Goal: Transaction & Acquisition: Download file/media

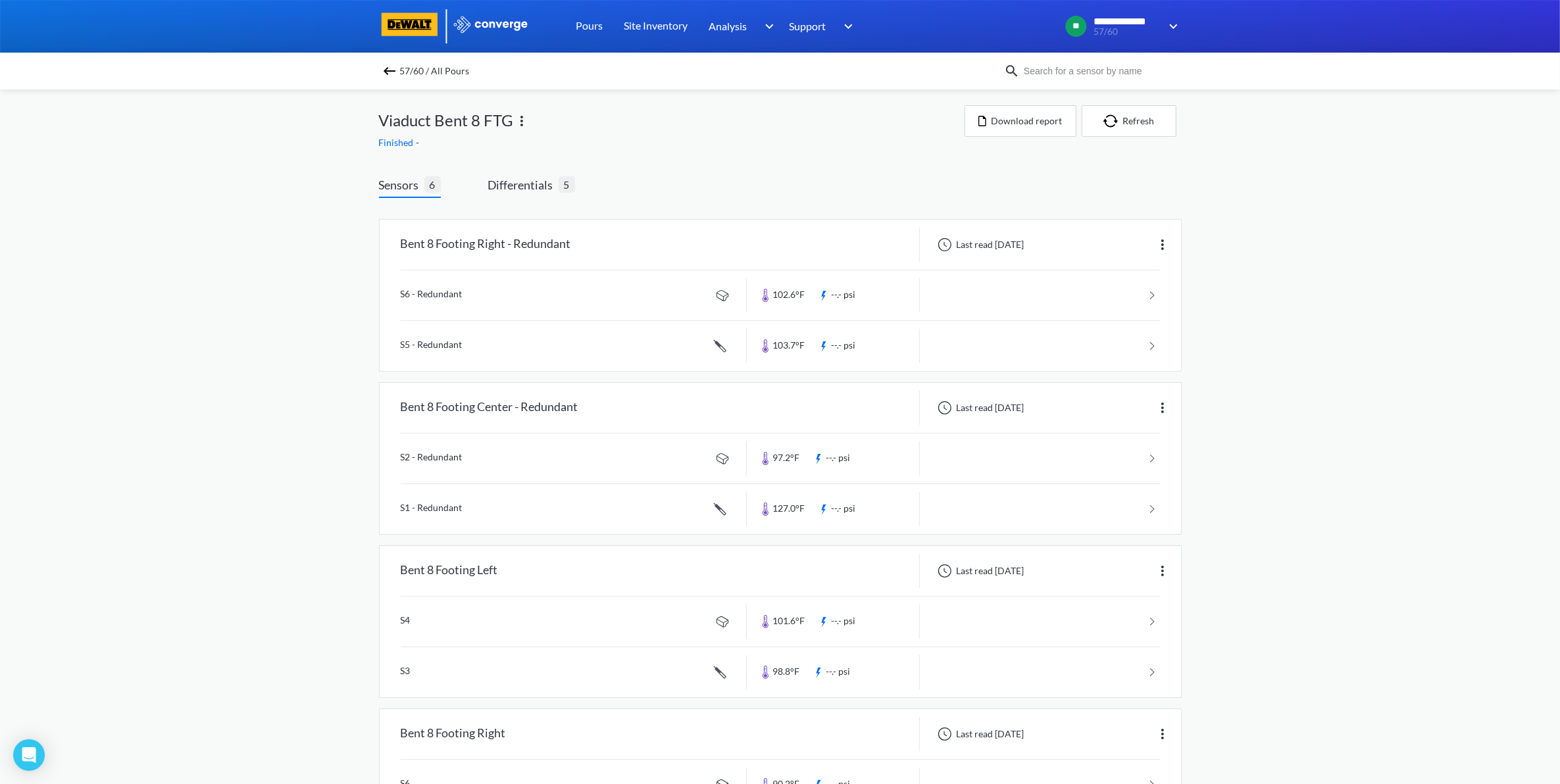
click at [408, 77] on span "57/60 / All Pours" at bounding box center [435, 71] width 70 height 19
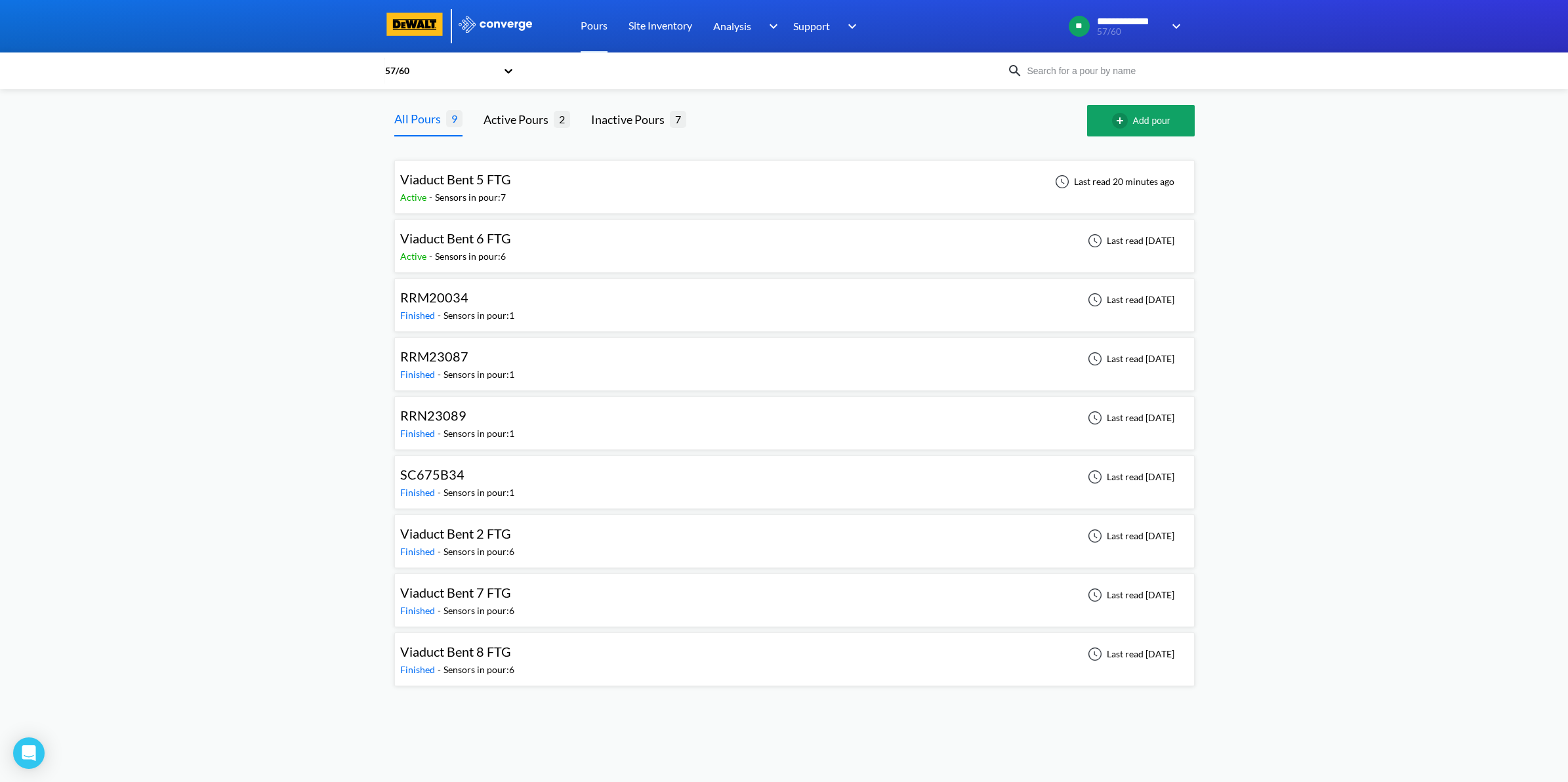
click at [723, 187] on div "Viaduct Bent 5 FTG Active - Sensors in pour: 7 Last read 20 minutes ago" at bounding box center [794, 187] width 788 height 42
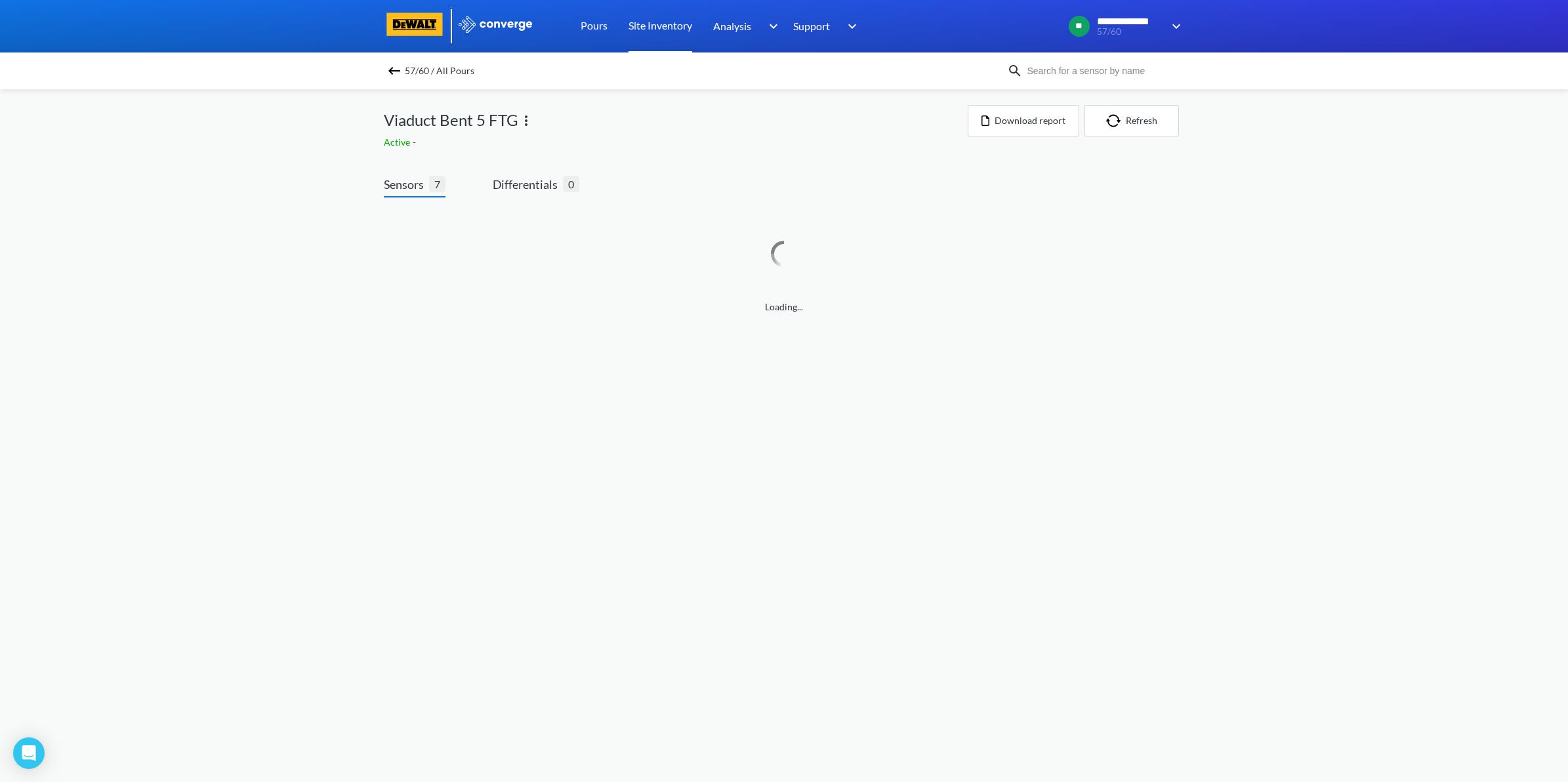
click at [645, 30] on link "Site Inventory" at bounding box center [660, 26] width 64 height 53
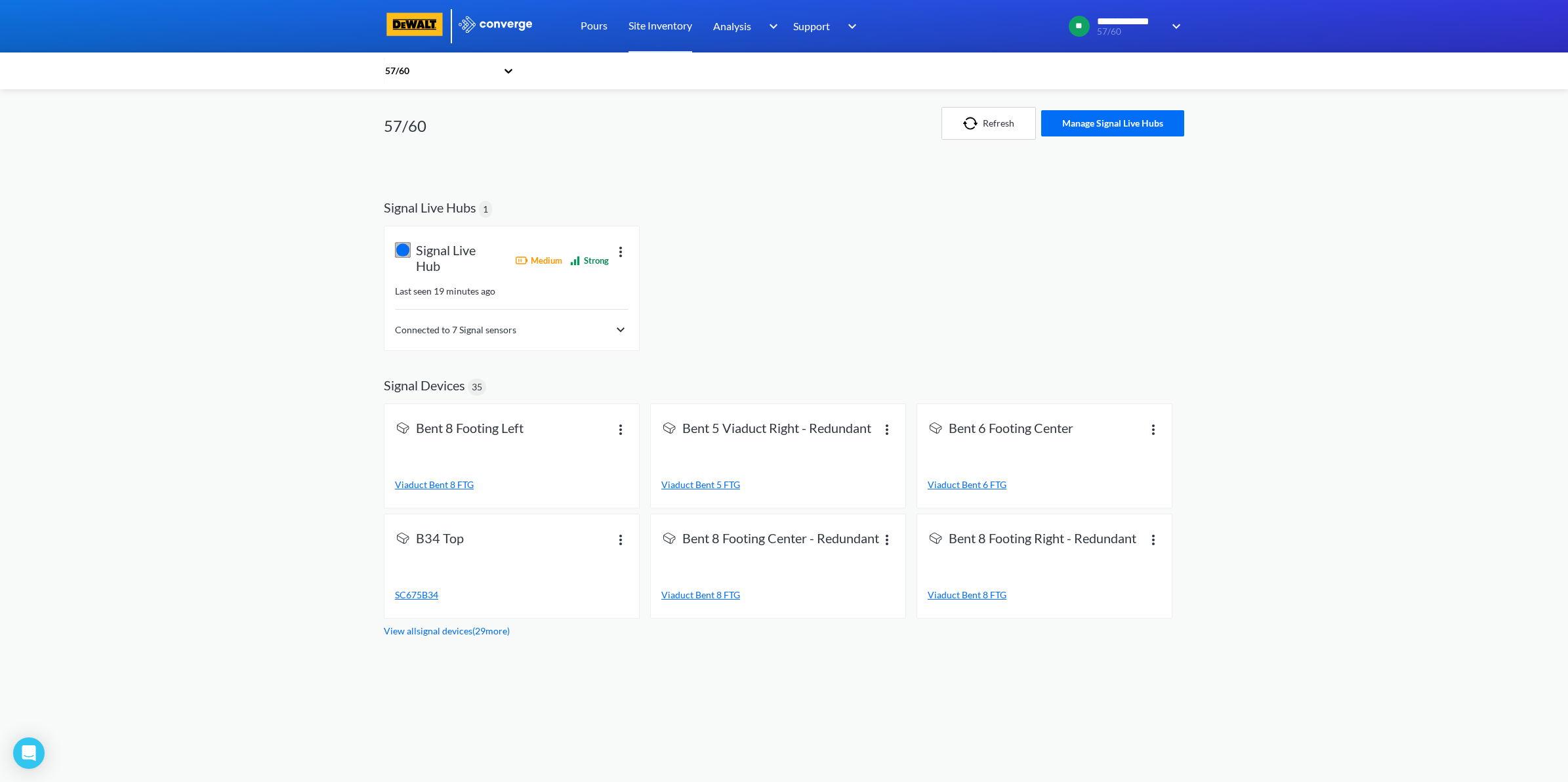
click at [613, 336] on img at bounding box center [620, 330] width 16 height 16
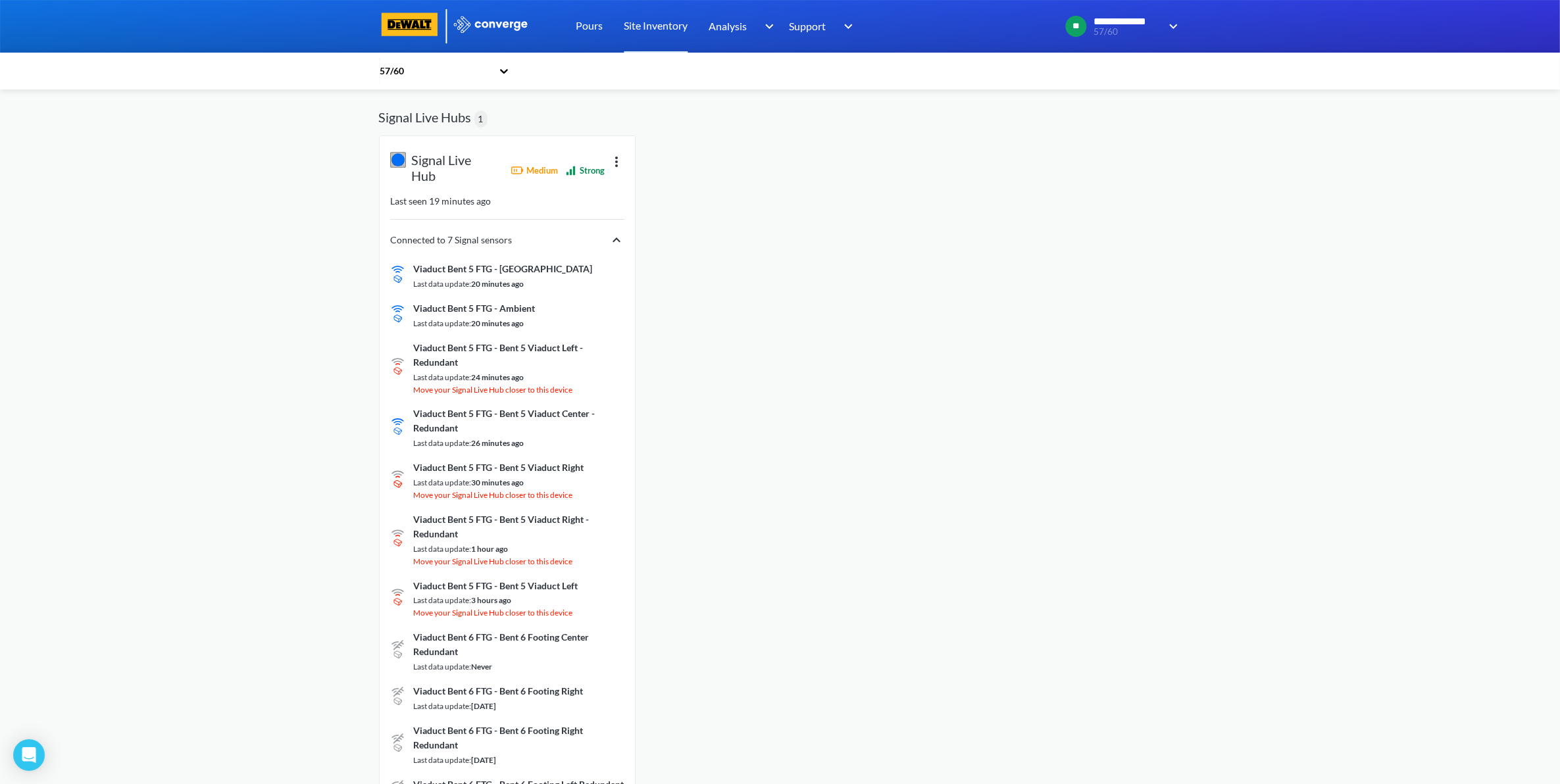
scroll to position [83, 0]
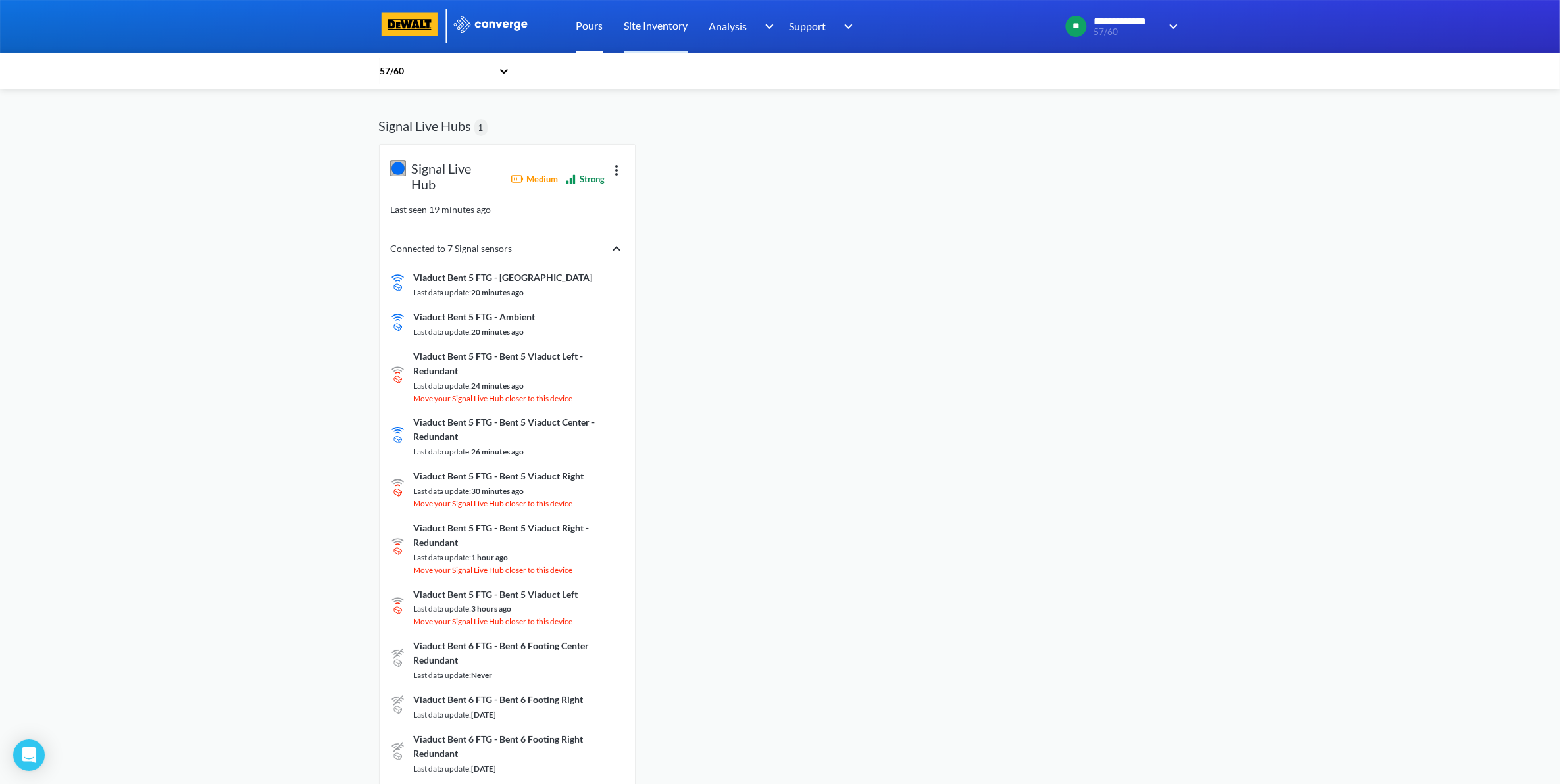
click at [598, 34] on link "Pours" at bounding box center [589, 26] width 27 height 53
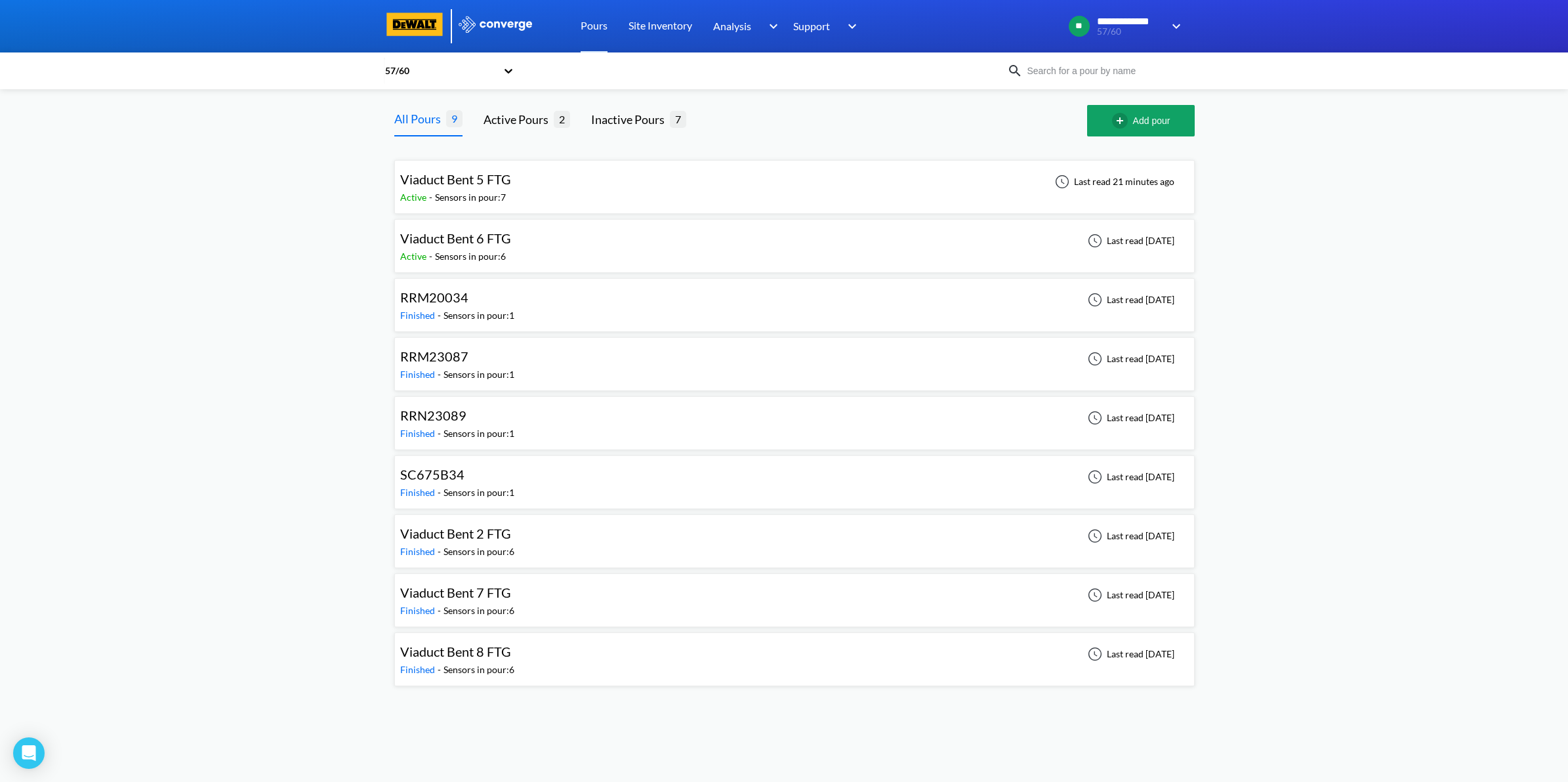
click at [549, 250] on div "Viaduct Bent 6 FTG Active - Sensors in pour: 6 Last read [DATE]" at bounding box center [794, 246] width 788 height 42
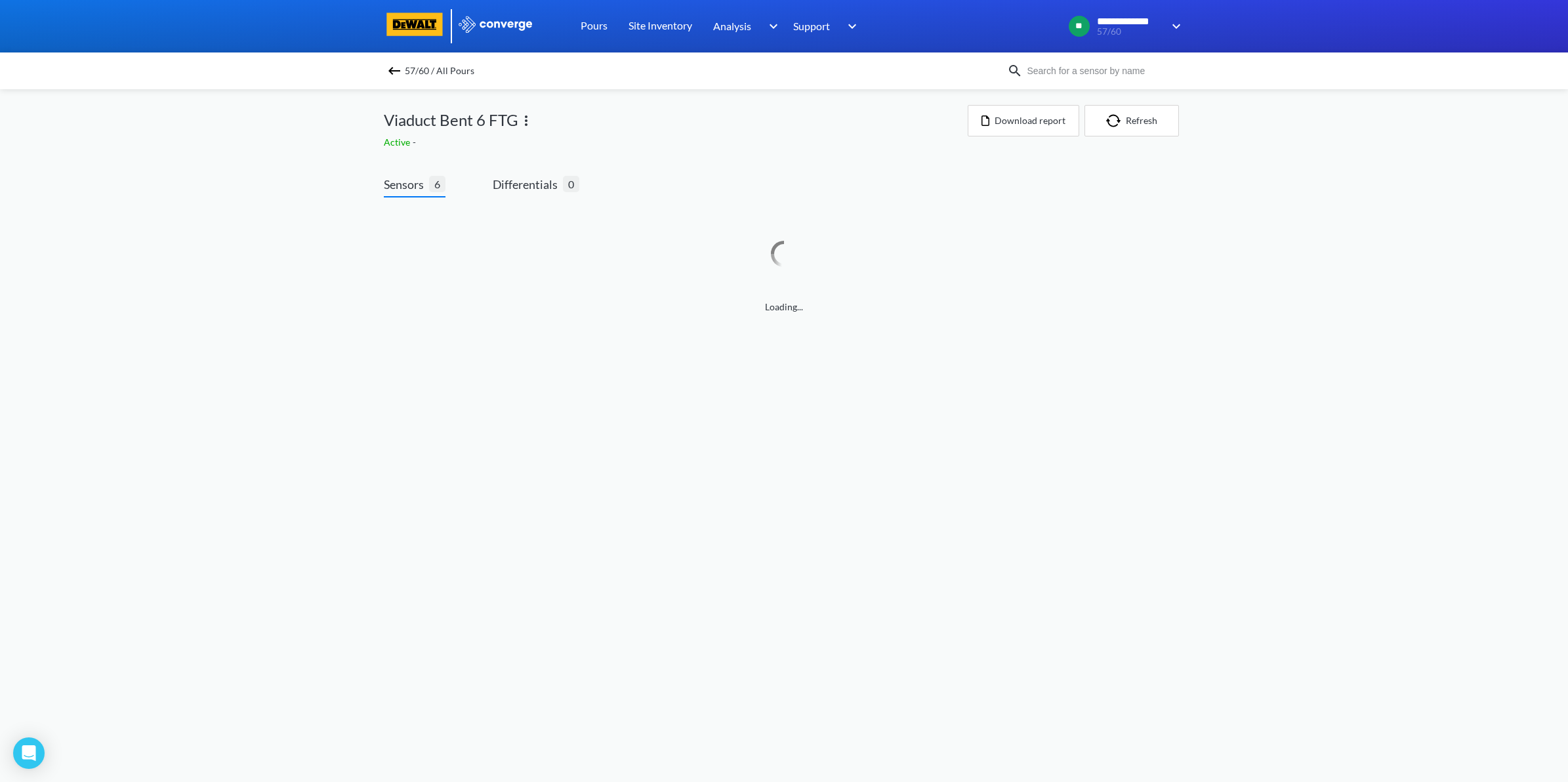
click at [440, 65] on span "57/60 / All Pours" at bounding box center [440, 70] width 69 height 19
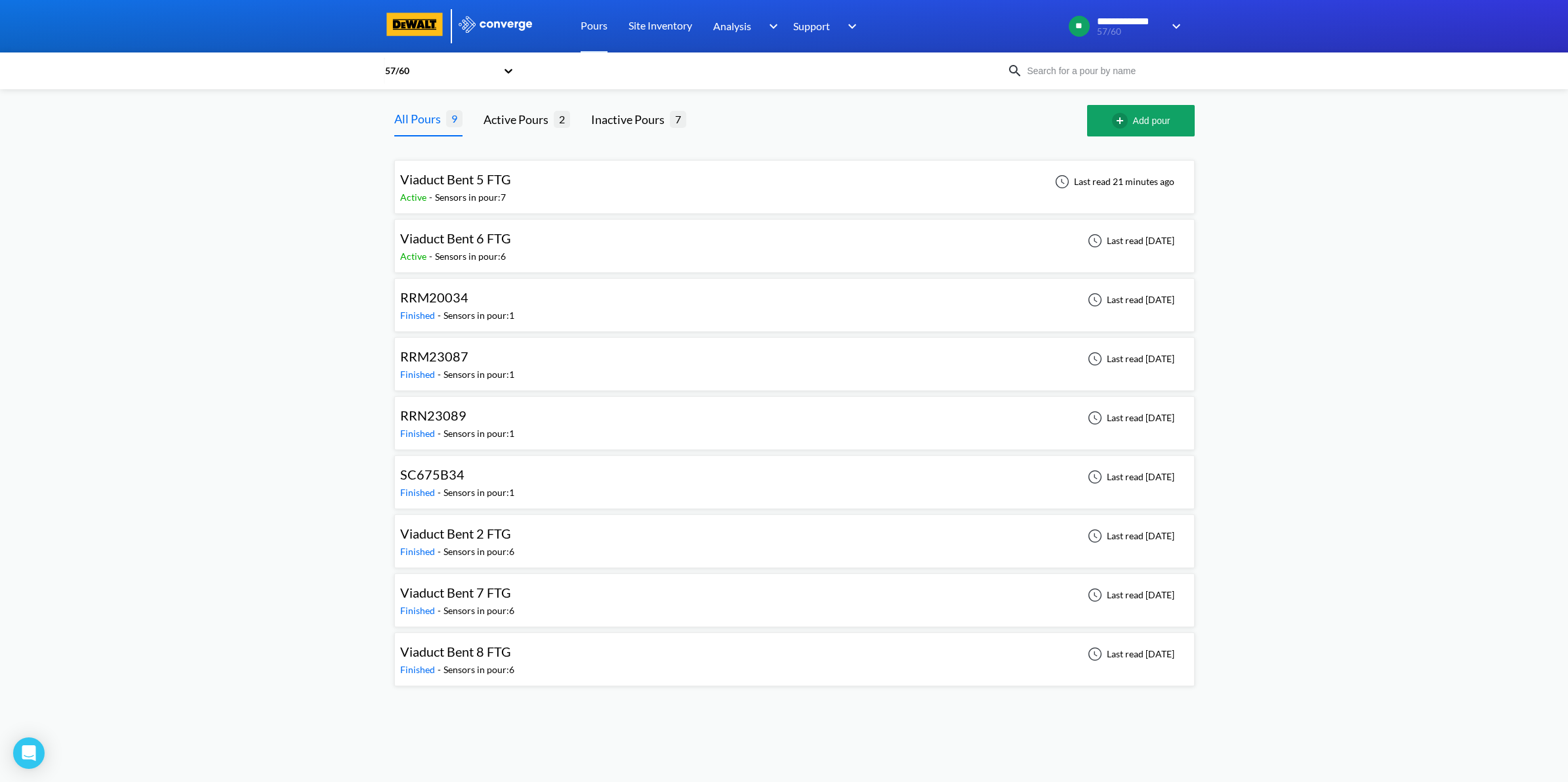
click at [666, 182] on div "Viaduct Bent 5 FTG Active - Sensors in pour: 7 Last read 21 minutes ago" at bounding box center [794, 187] width 788 height 42
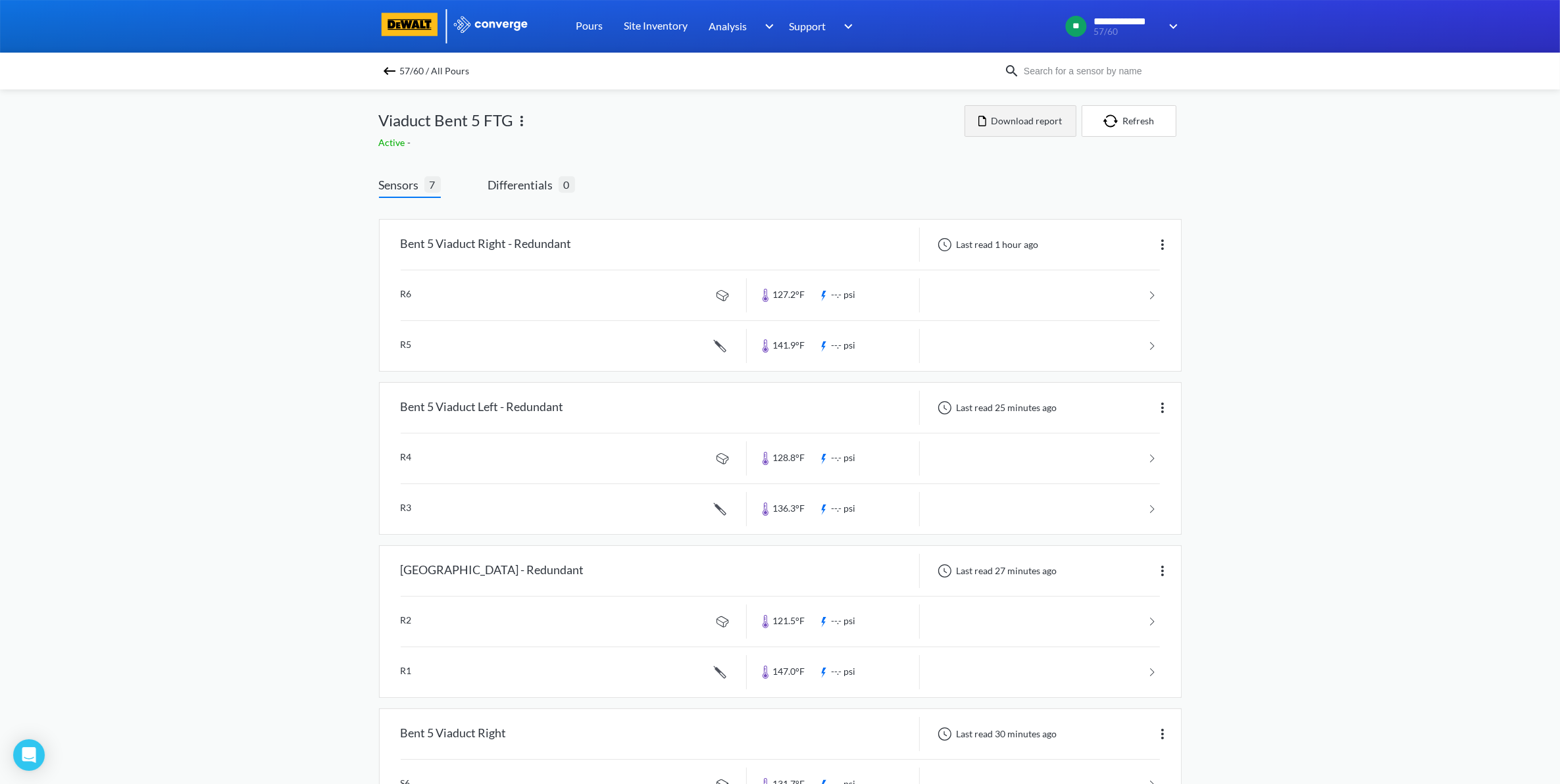
click at [1028, 129] on button "Download report" at bounding box center [1020, 121] width 111 height 32
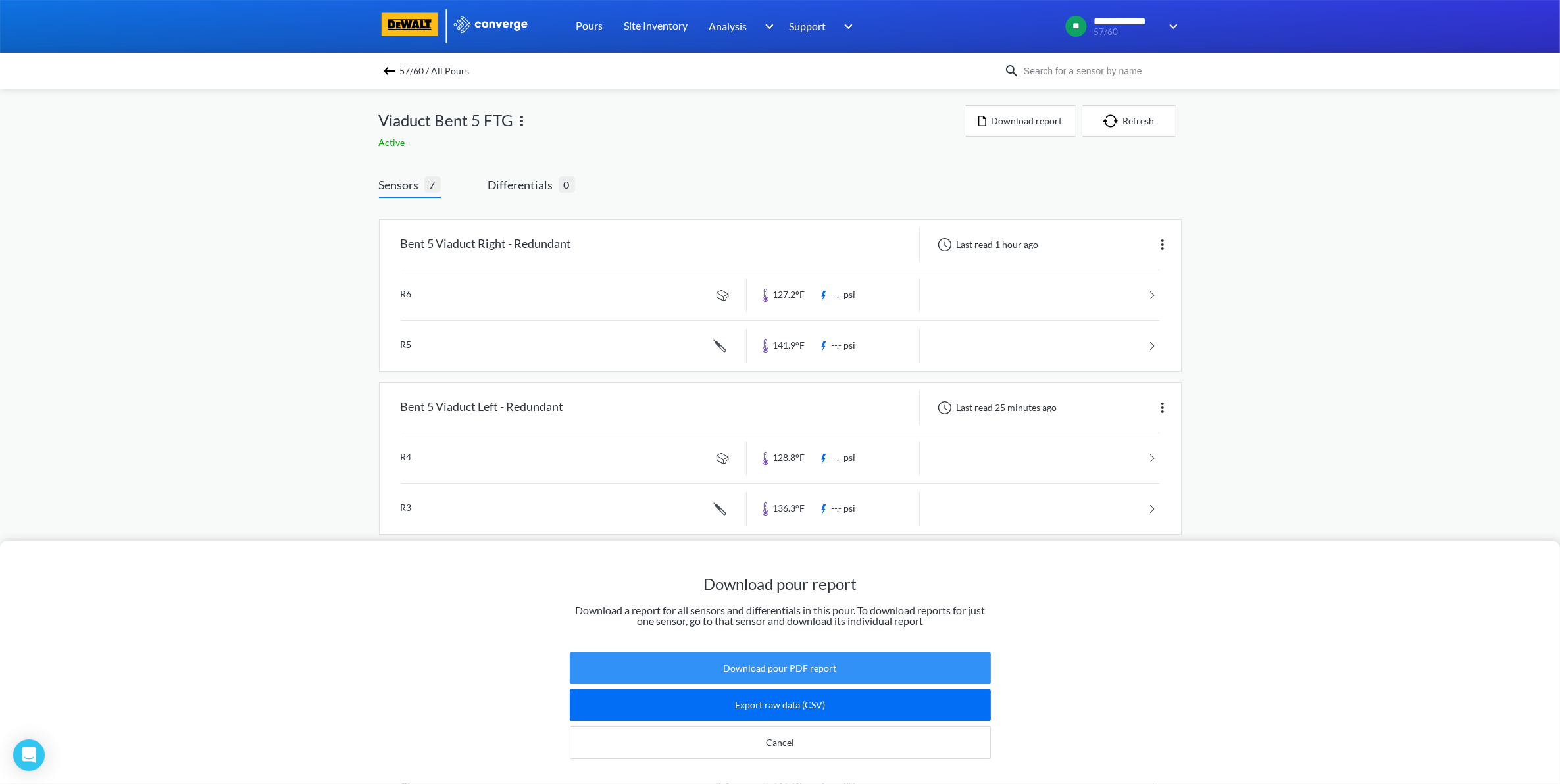
click at [833, 653] on button "Download pour PDF report" at bounding box center [780, 669] width 421 height 32
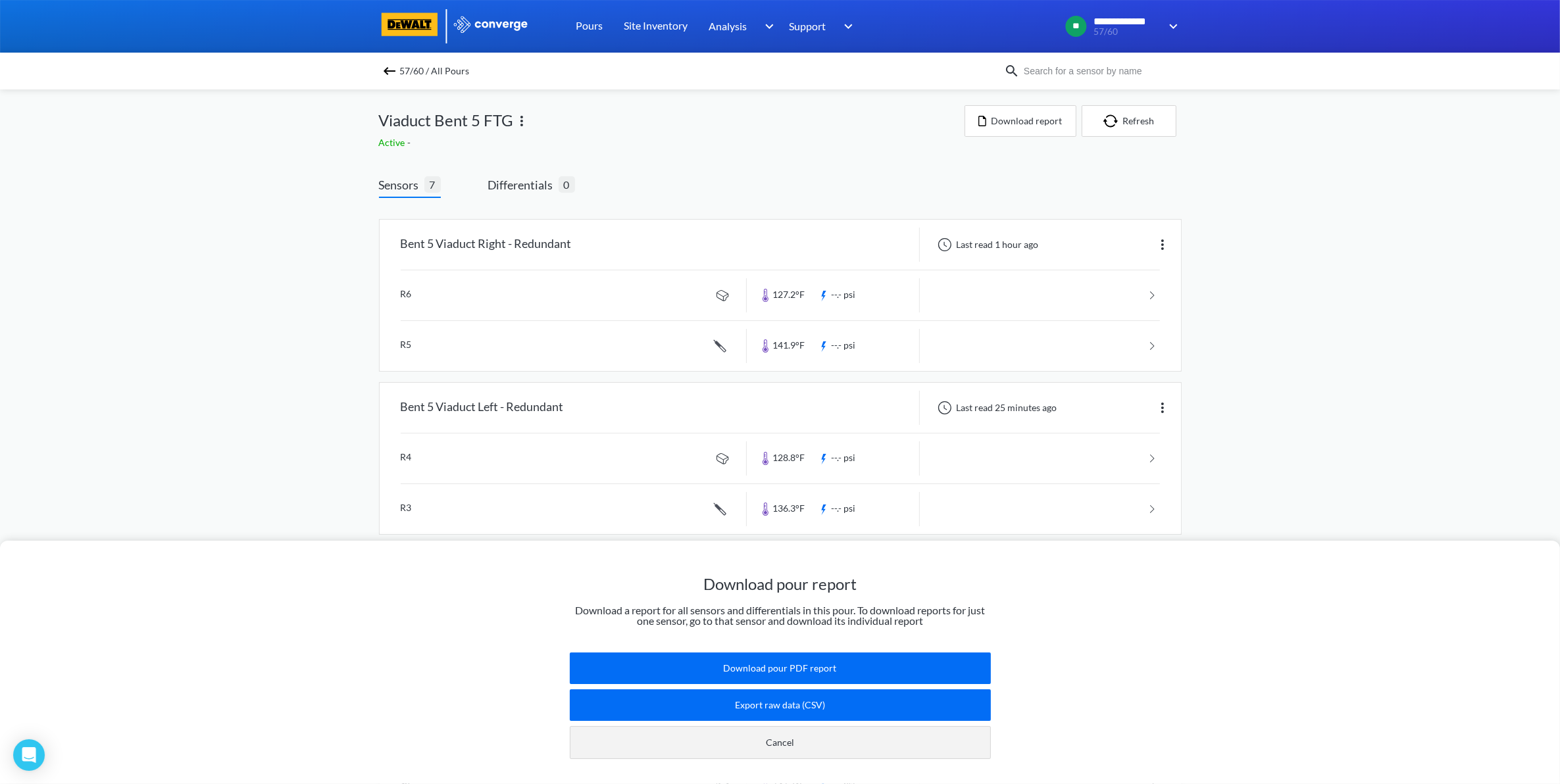
click at [620, 728] on button "Cancel" at bounding box center [780, 742] width 421 height 33
